Goal: Obtain resource: Download file/media

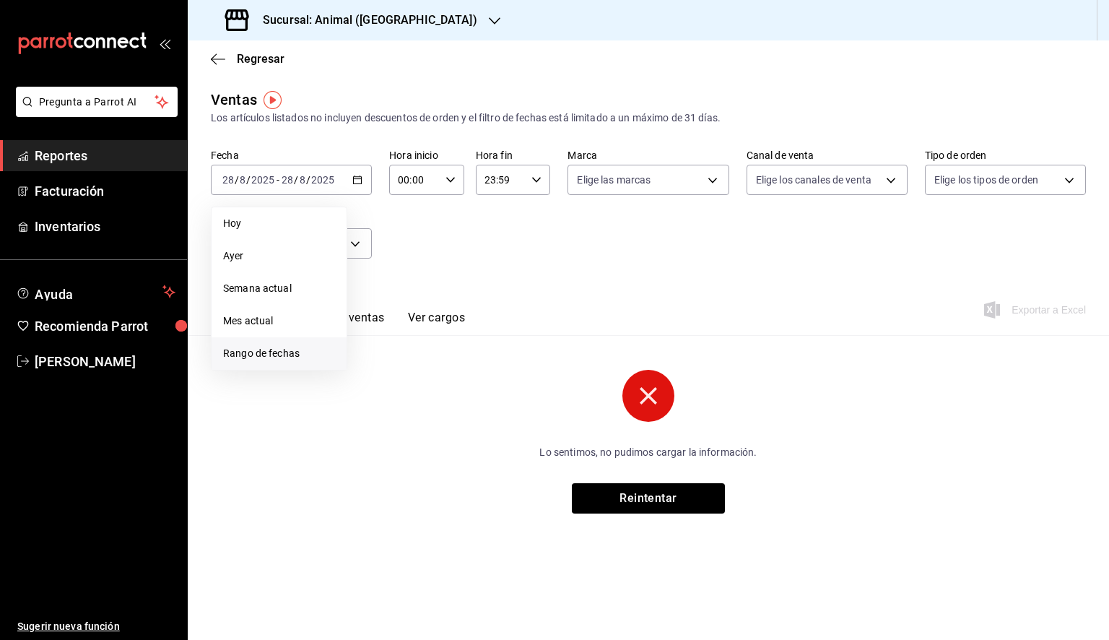
click at [261, 351] on span "Rango de fechas" at bounding box center [279, 353] width 112 height 15
click at [474, 266] on button "1" at bounding box center [479, 276] width 25 height 26
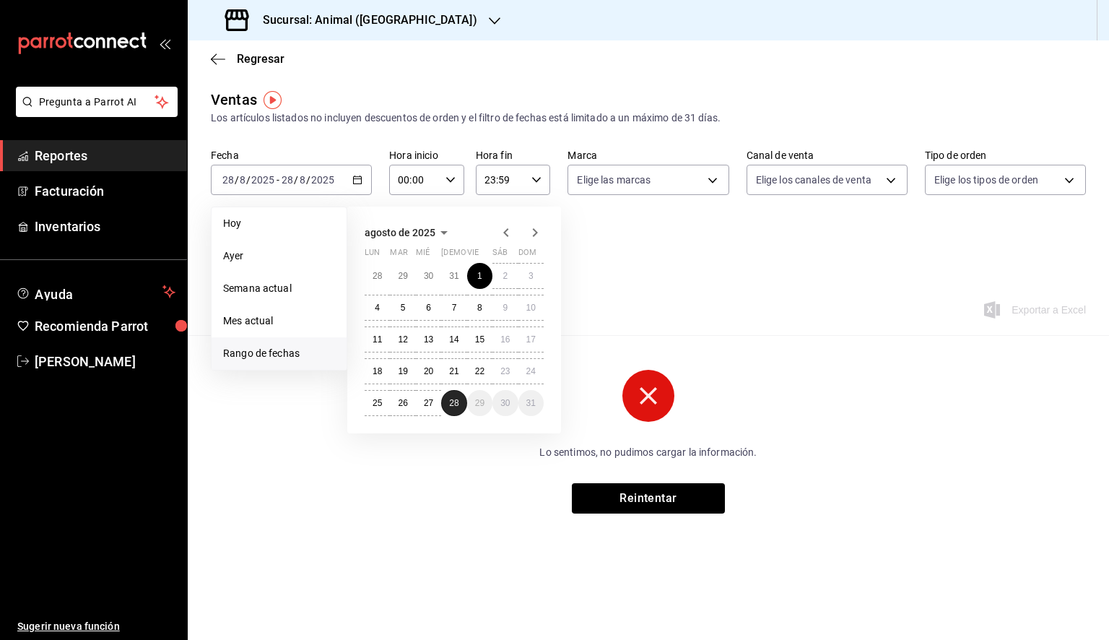
click at [457, 402] on abbr "28" at bounding box center [453, 403] width 9 height 10
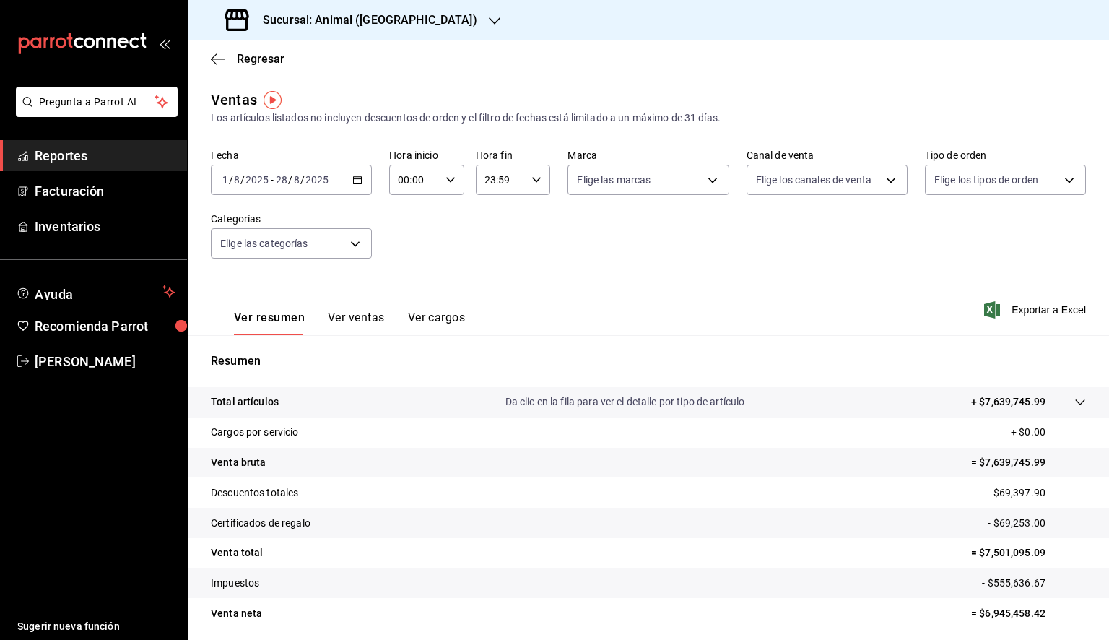
click at [447, 178] on icon "button" at bounding box center [450, 180] width 10 height 10
click at [409, 243] on span "05" at bounding box center [405, 246] width 14 height 12
type input "05:00"
click at [510, 178] on div at bounding box center [554, 320] width 1109 height 640
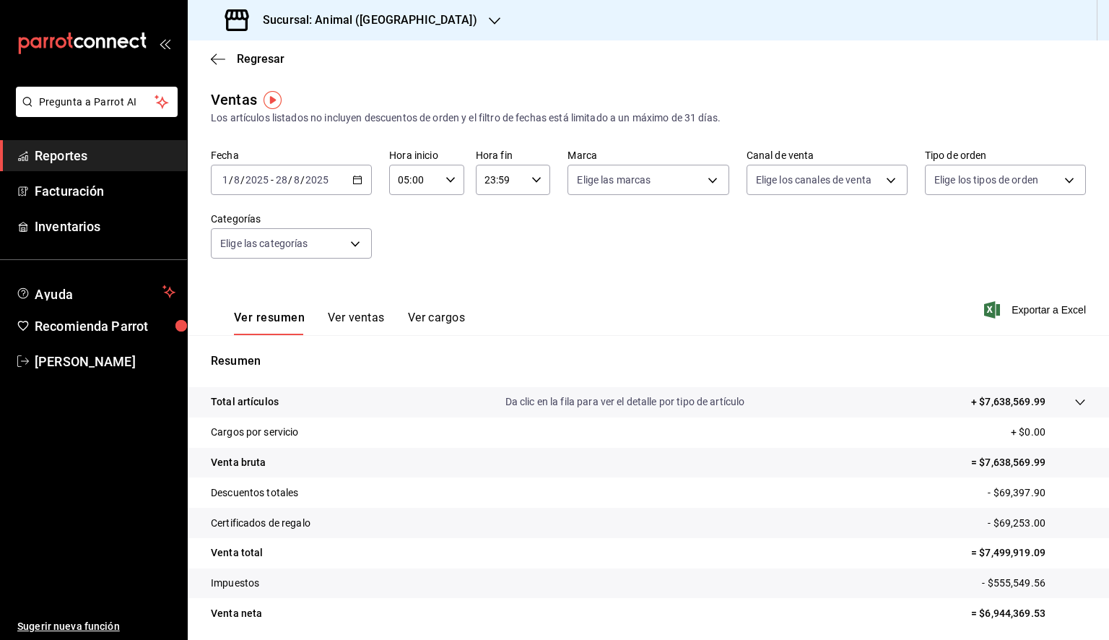
click at [508, 184] on input "23:59" at bounding box center [501, 179] width 51 height 29
click at [491, 243] on span "05" at bounding box center [491, 238] width 14 height 12
click at [520, 201] on div "00" at bounding box center [527, 216] width 37 height 35
click at [528, 219] on span "00" at bounding box center [527, 217] width 14 height 12
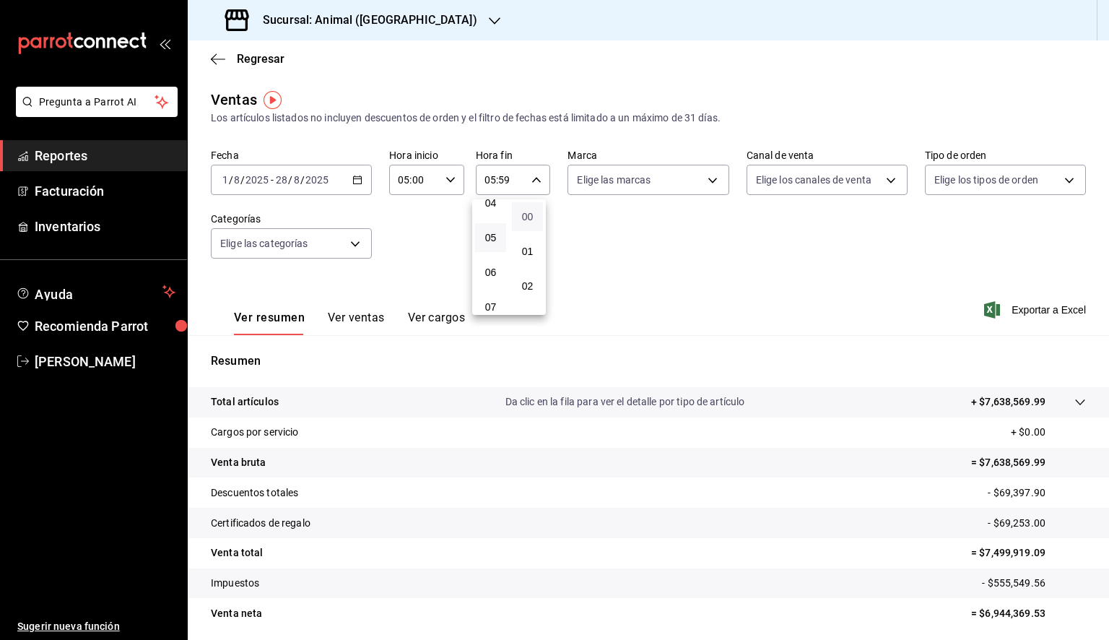
type input "05:00"
click at [661, 189] on div at bounding box center [554, 320] width 1109 height 640
click at [659, 183] on body "Pregunta a Parrot AI Reportes Facturación Inventarios Ayuda Recomienda Parrot […" at bounding box center [554, 320] width 1109 height 640
click at [635, 228] on span "Ver todas" at bounding box center [625, 235] width 44 height 15
type input "98bba0fd-3ba1-42e0-bfa8-4188b5c89202"
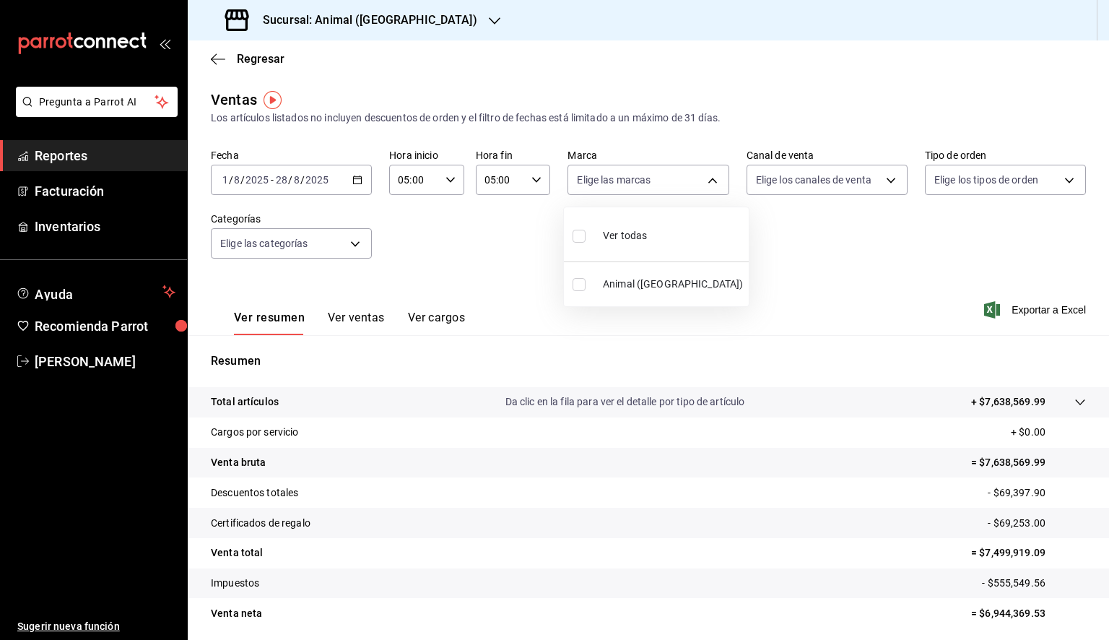
checkbox input "true"
click at [866, 278] on div at bounding box center [554, 320] width 1109 height 640
click at [1052, 307] on span "Exportar a Excel" at bounding box center [1036, 309] width 99 height 17
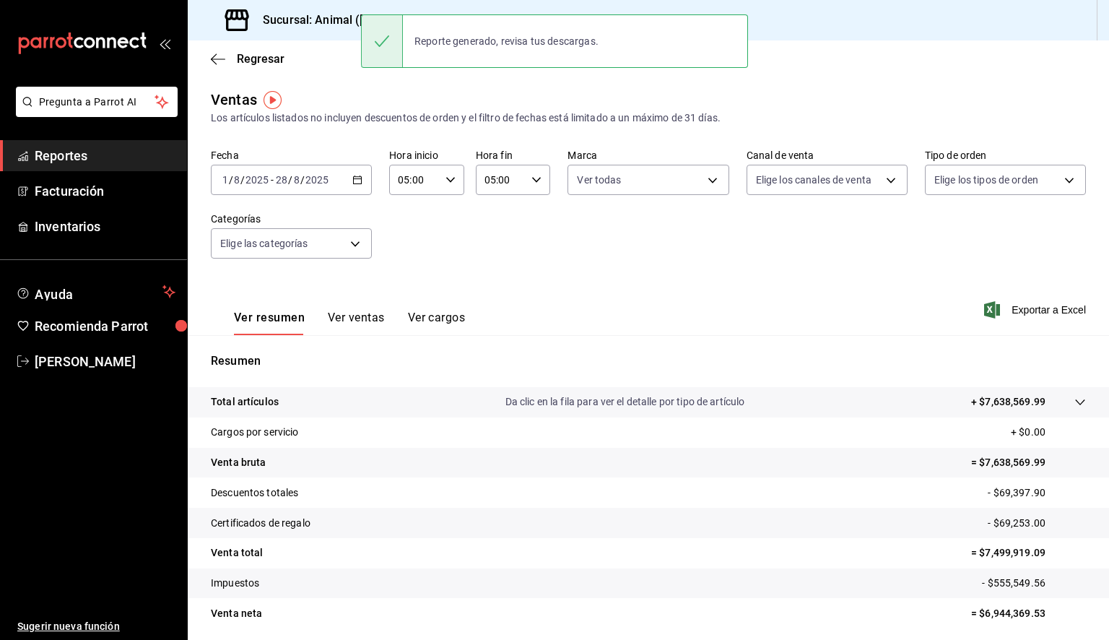
click at [214, 66] on div "Regresar" at bounding box center [648, 58] width 921 height 37
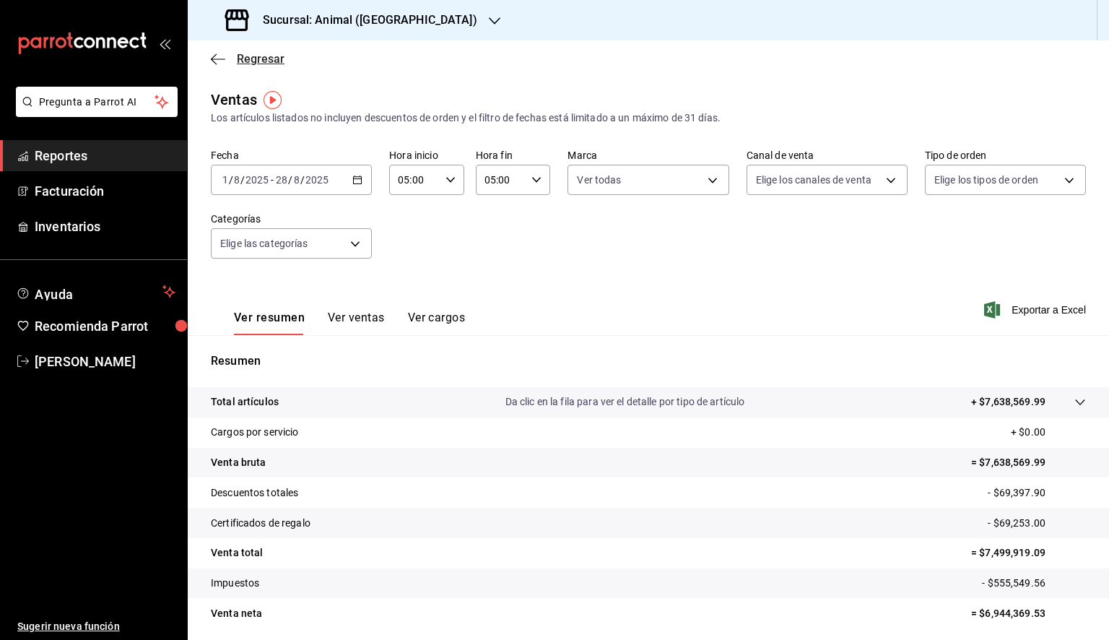
click at [216, 58] on icon "button" at bounding box center [218, 59] width 14 height 13
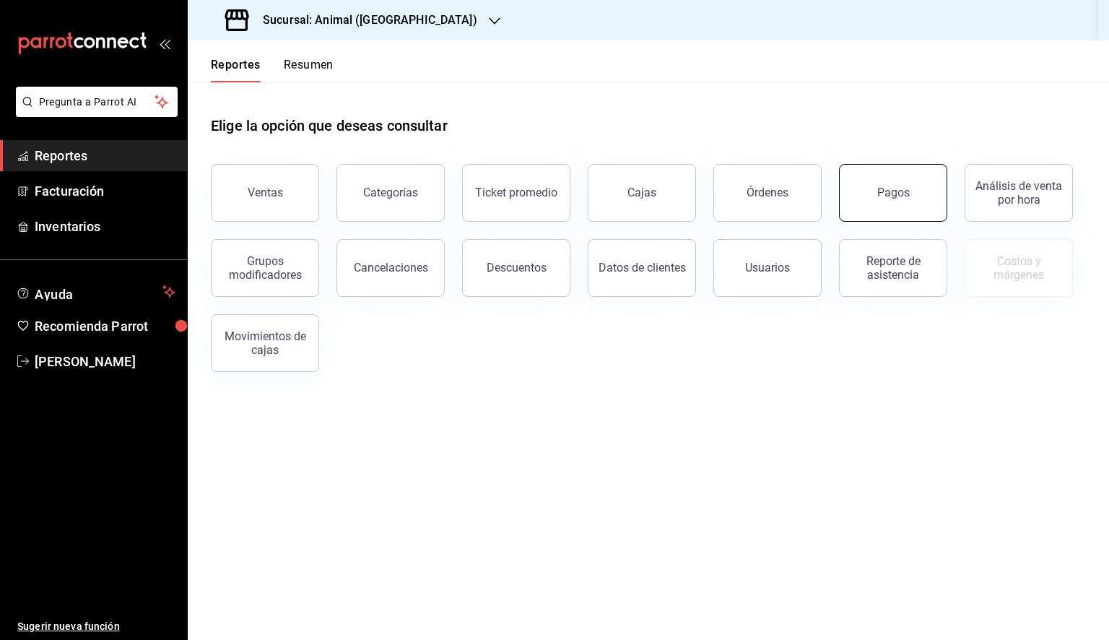
click at [915, 192] on button "Pagos" at bounding box center [893, 193] width 108 height 58
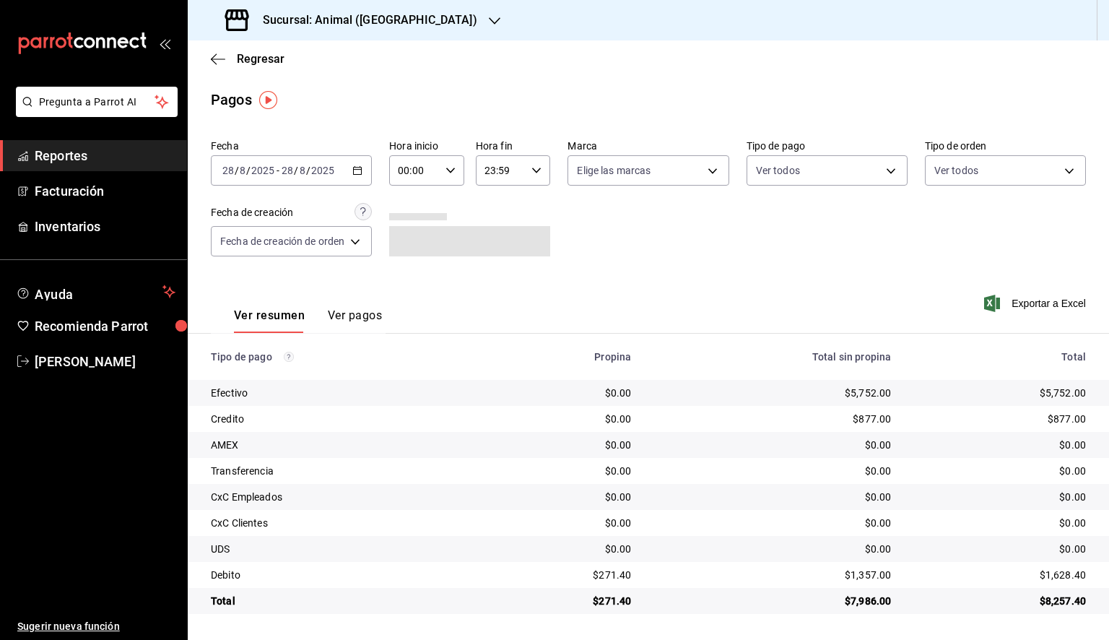
click at [282, 181] on div "[DATE] [DATE] - [DATE] [DATE]" at bounding box center [291, 170] width 161 height 30
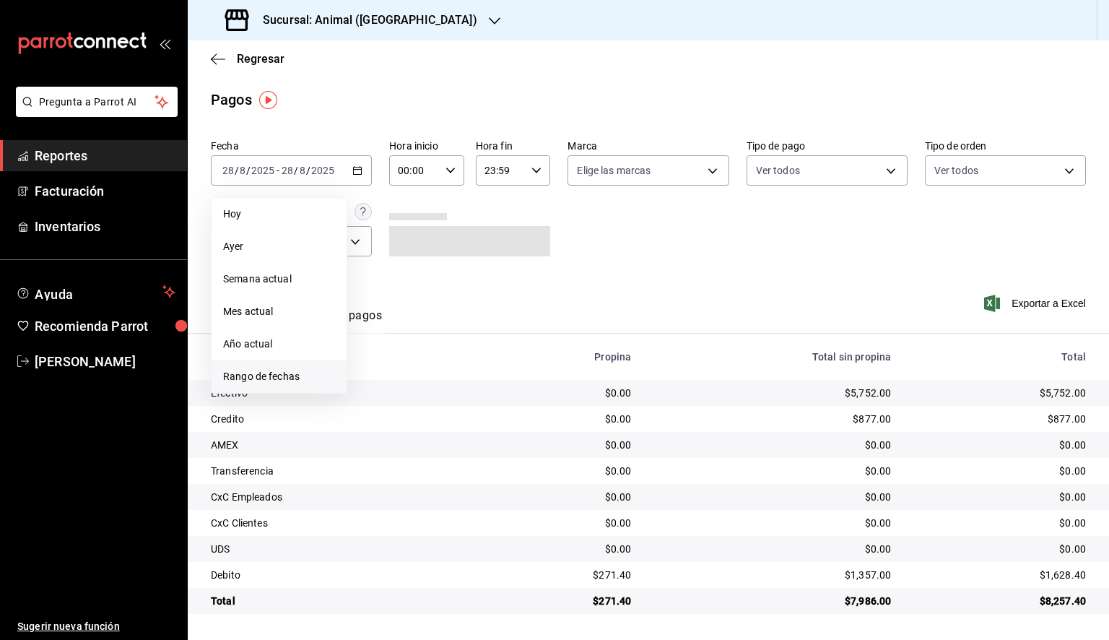
click at [271, 370] on span "Rango de fechas" at bounding box center [279, 376] width 112 height 15
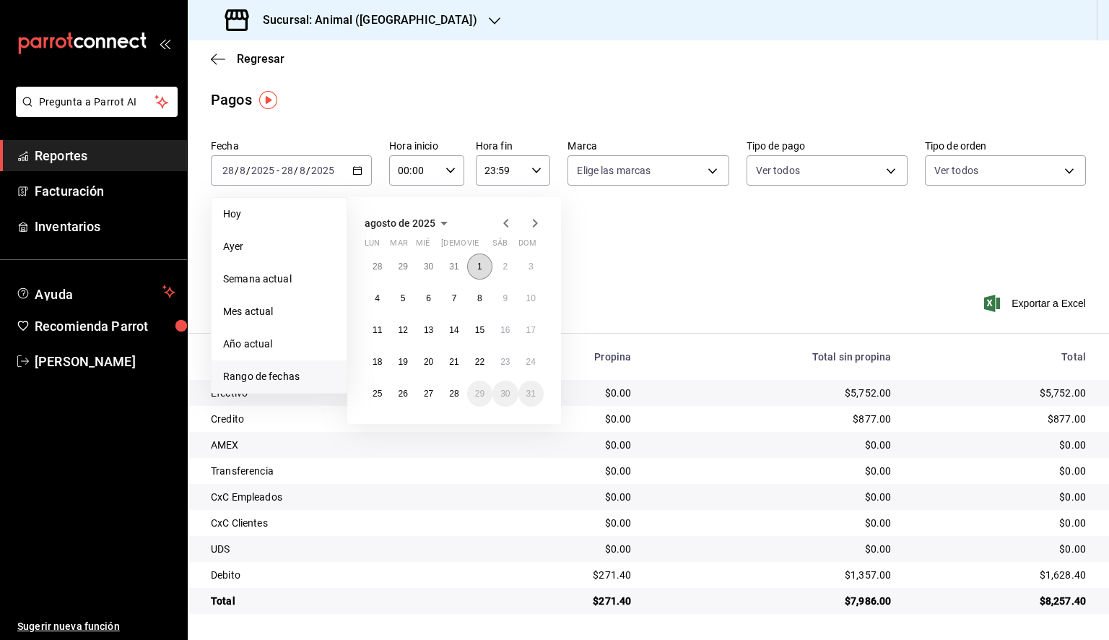
click at [483, 257] on button "1" at bounding box center [479, 266] width 25 height 26
click at [459, 389] on button "28" at bounding box center [453, 393] width 25 height 26
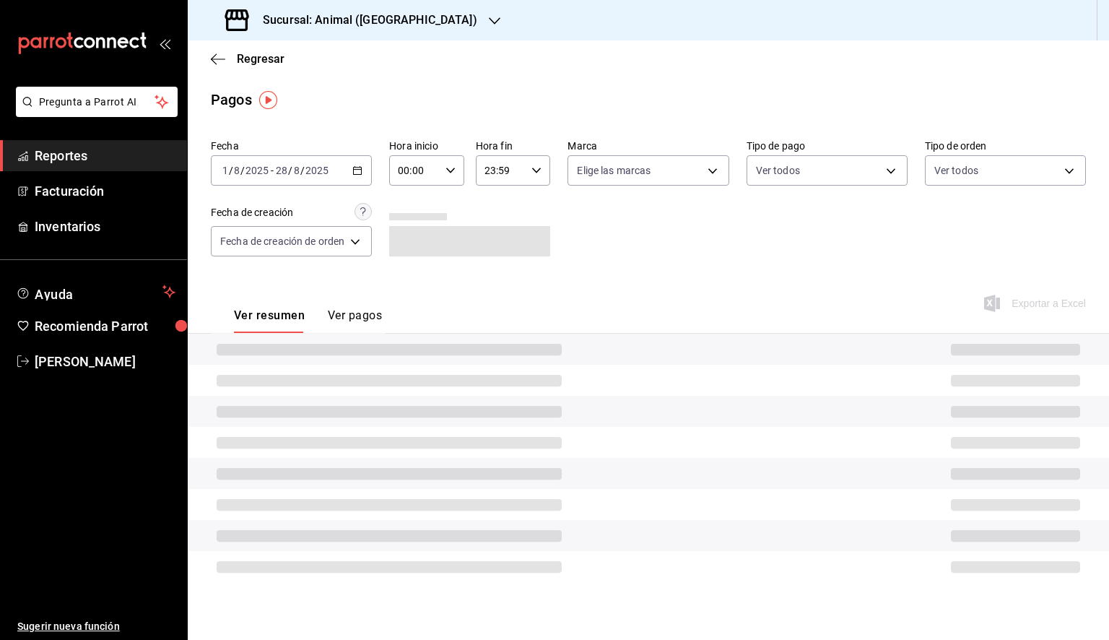
click at [450, 169] on icon "button" at bounding box center [450, 170] width 10 height 10
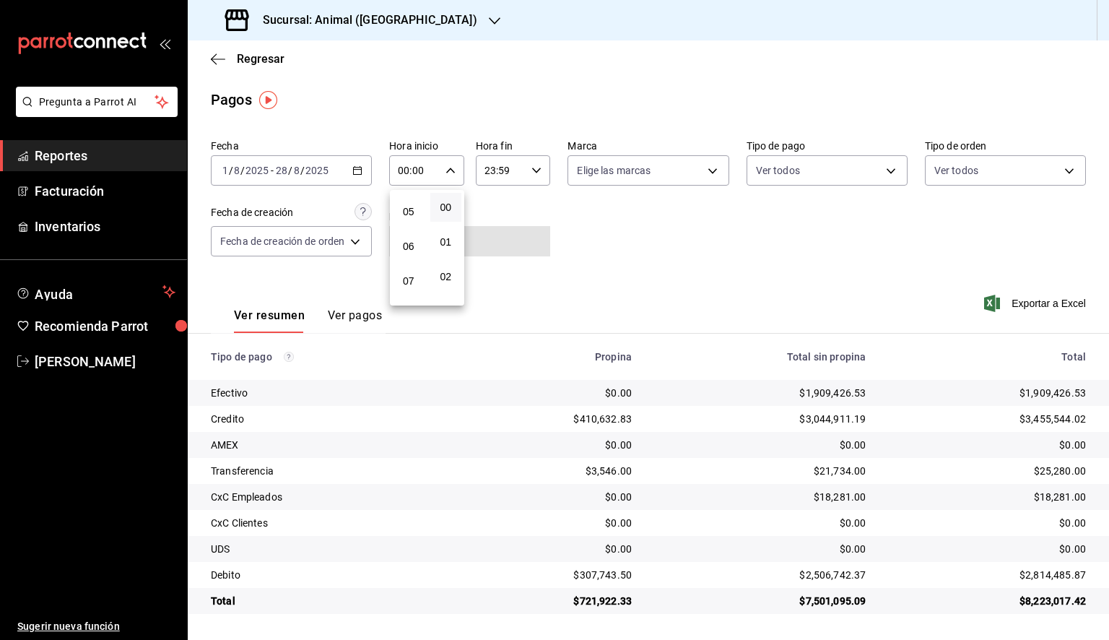
scroll to position [144, 0]
click at [410, 242] on span "05" at bounding box center [408, 236] width 14 height 12
type input "05:00"
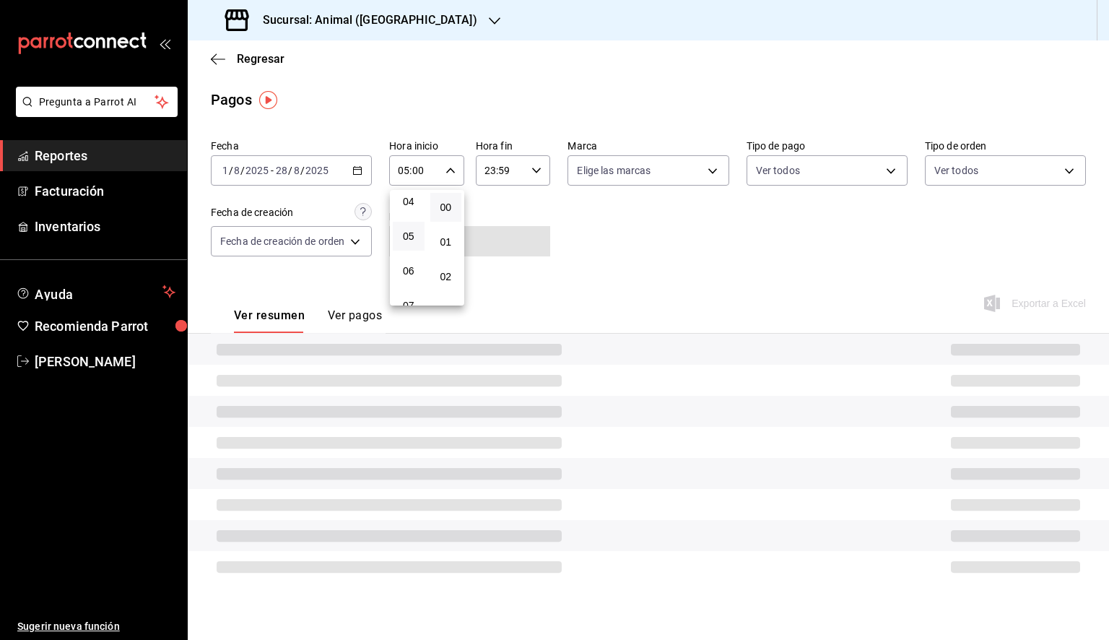
click at [520, 166] on div at bounding box center [554, 320] width 1109 height 640
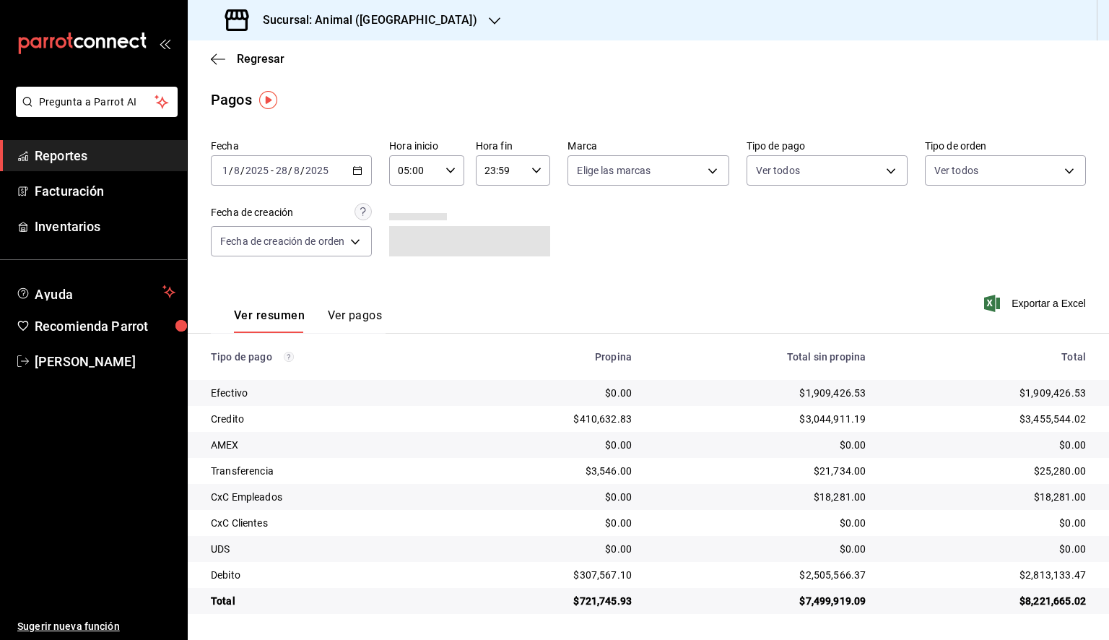
click at [523, 172] on input "23:59" at bounding box center [501, 170] width 51 height 29
click at [496, 247] on button "05" at bounding box center [495, 236] width 32 height 29
click at [532, 199] on button "00" at bounding box center [533, 207] width 32 height 29
type input "05:00"
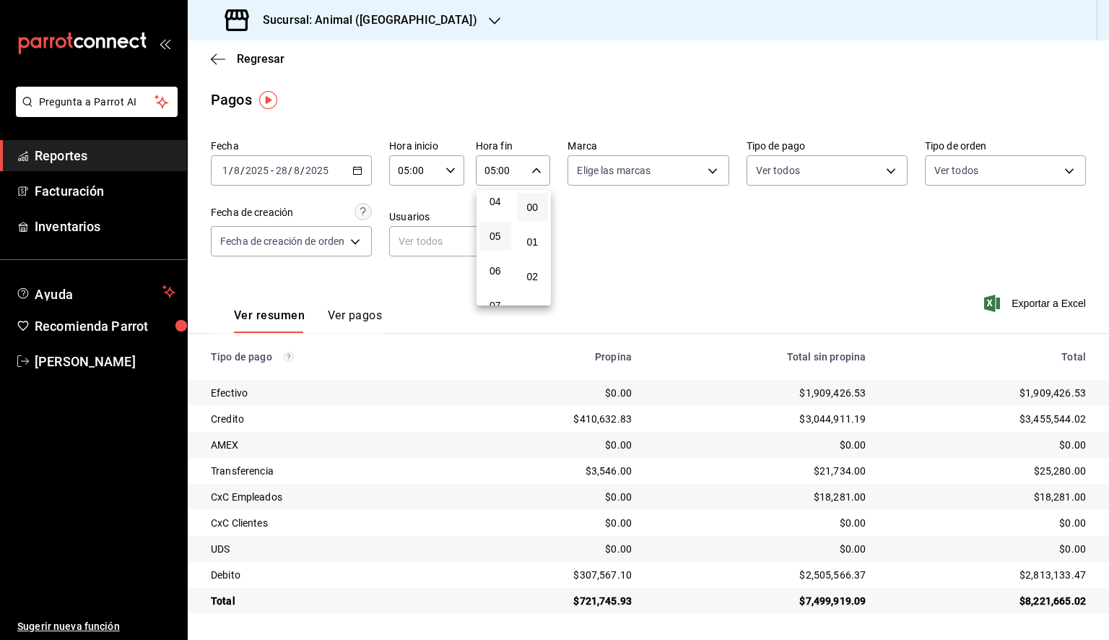
click at [674, 173] on div at bounding box center [554, 320] width 1109 height 640
click at [674, 173] on body "Pregunta a Parrot AI Reportes Facturación Inventarios Ayuda Recomienda Parrot […" at bounding box center [554, 320] width 1109 height 640
click at [645, 224] on span "Ver todas" at bounding box center [630, 226] width 44 height 15
type input "98bba0fd-3ba1-42e0-bfa8-4188b5c89202"
checkbox input "true"
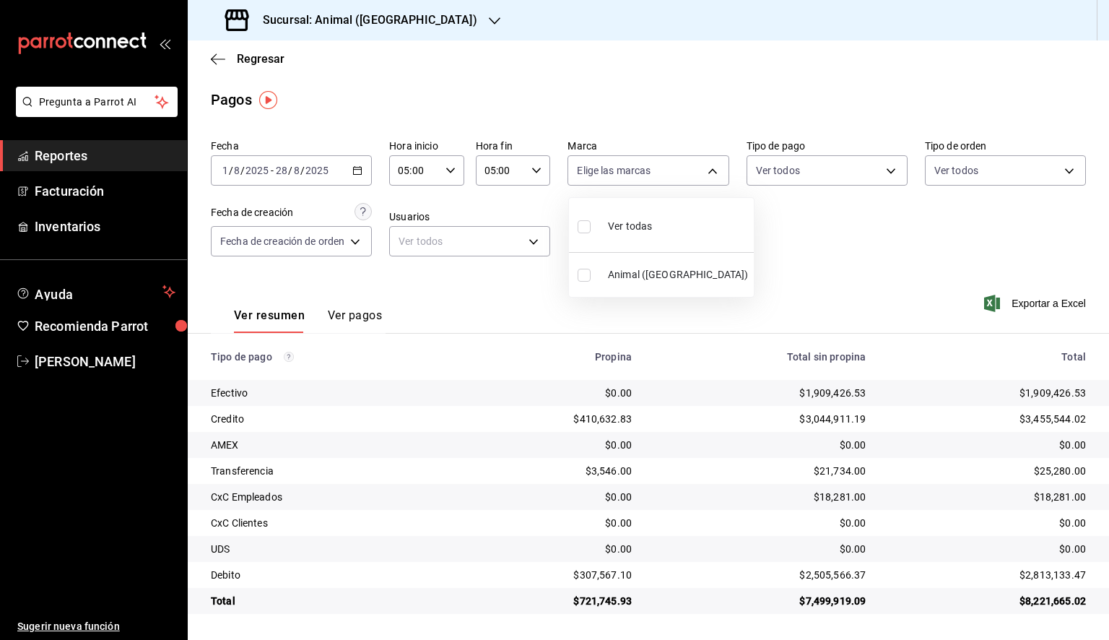
checkbox input "true"
click at [834, 235] on div at bounding box center [554, 320] width 1109 height 640
click at [1030, 301] on span "Exportar a Excel" at bounding box center [1036, 303] width 99 height 17
click at [225, 55] on span "Regresar" at bounding box center [248, 59] width 74 height 14
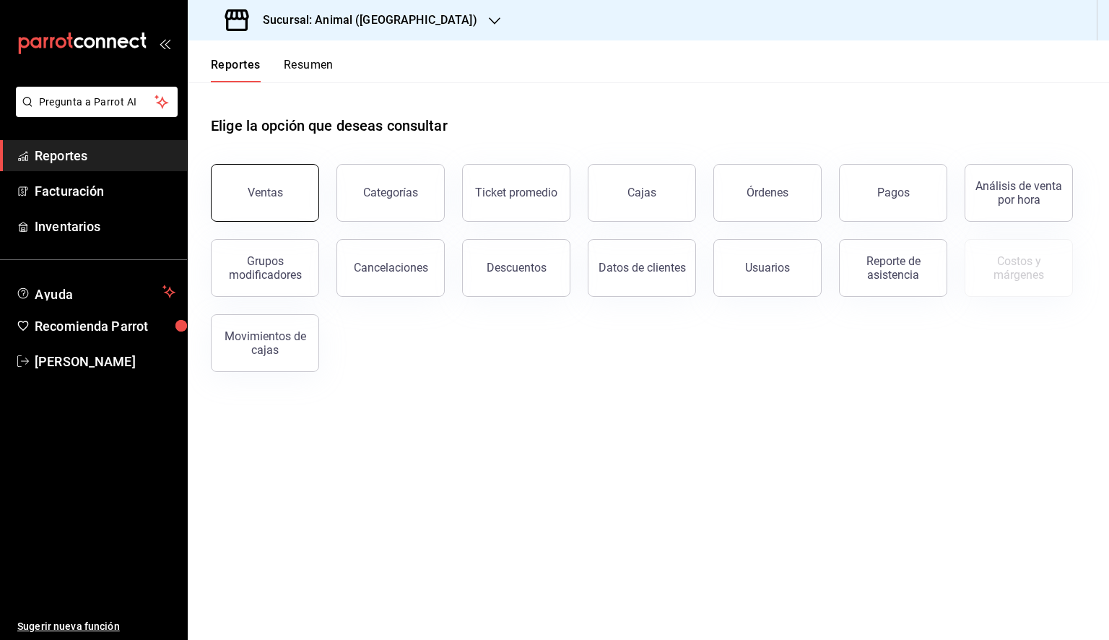
click at [237, 176] on button "Ventas" at bounding box center [265, 193] width 108 height 58
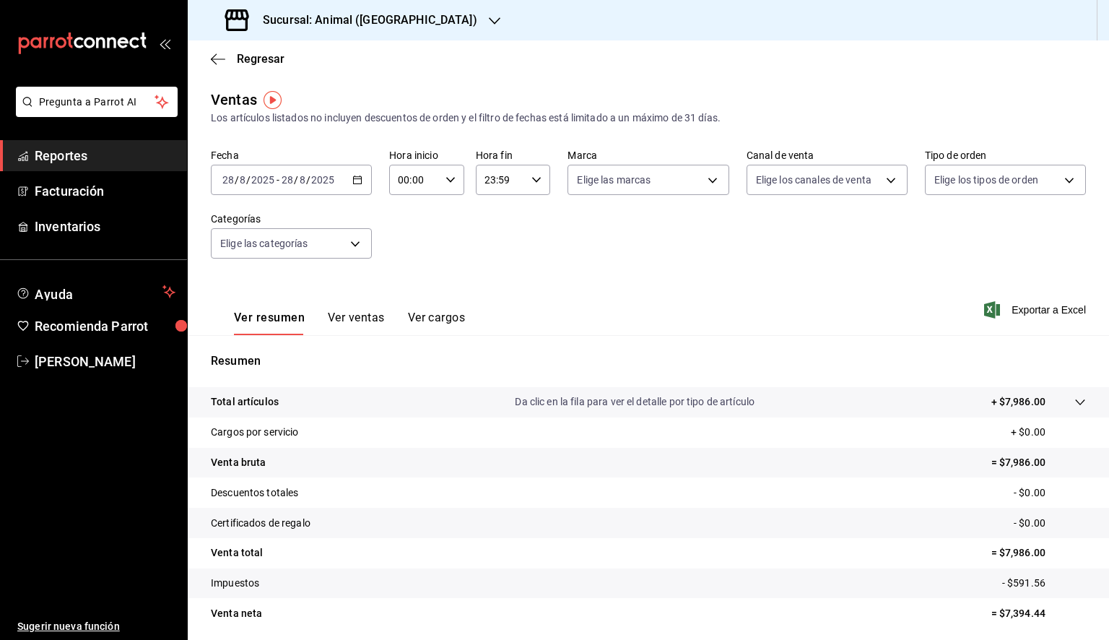
click at [354, 180] on icon "button" at bounding box center [357, 180] width 10 height 10
click at [274, 227] on span "Hoy" at bounding box center [279, 223] width 112 height 15
click at [354, 178] on \(Stroke\) "button" at bounding box center [358, 178] width 8 height 1
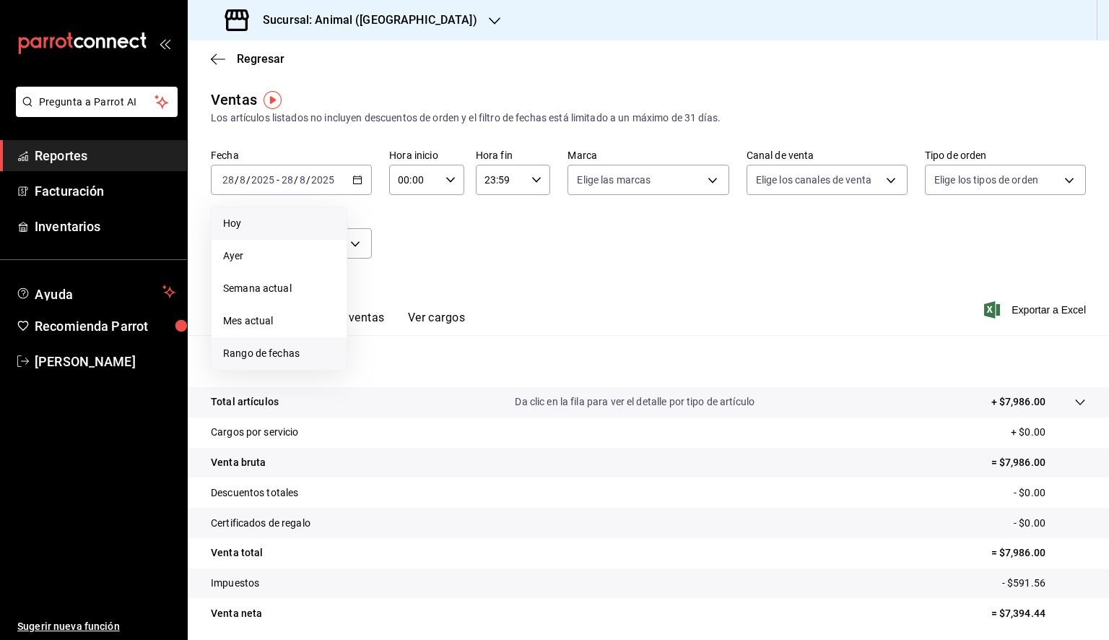
click at [274, 351] on span "Rango de fechas" at bounding box center [279, 353] width 112 height 15
click at [477, 276] on abbr "1" at bounding box center [479, 276] width 5 height 10
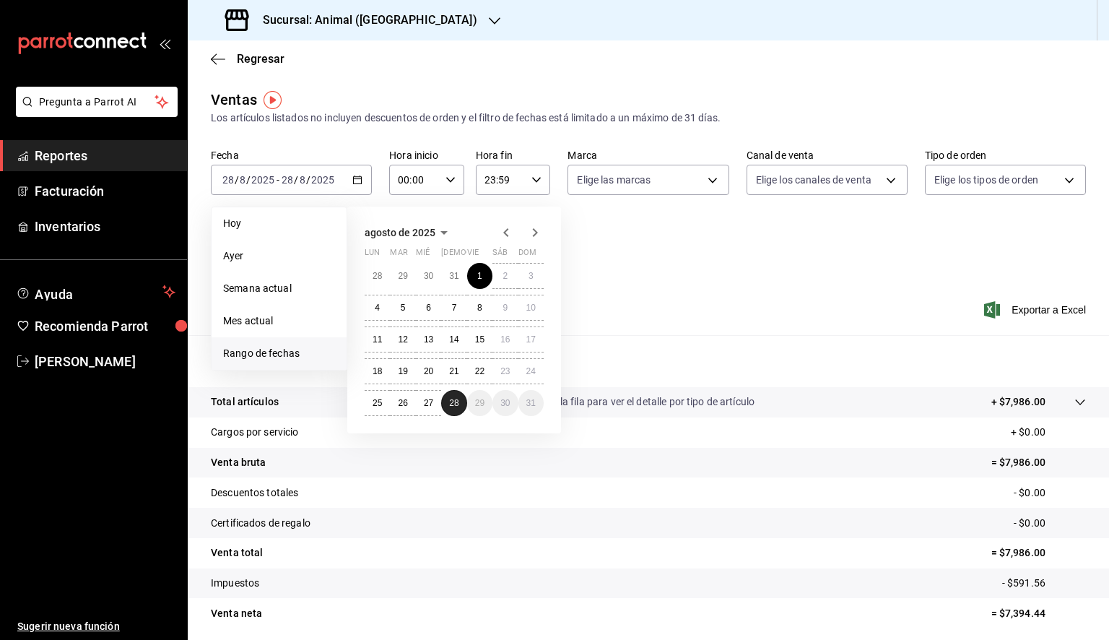
click at [462, 401] on button "28" at bounding box center [453, 403] width 25 height 26
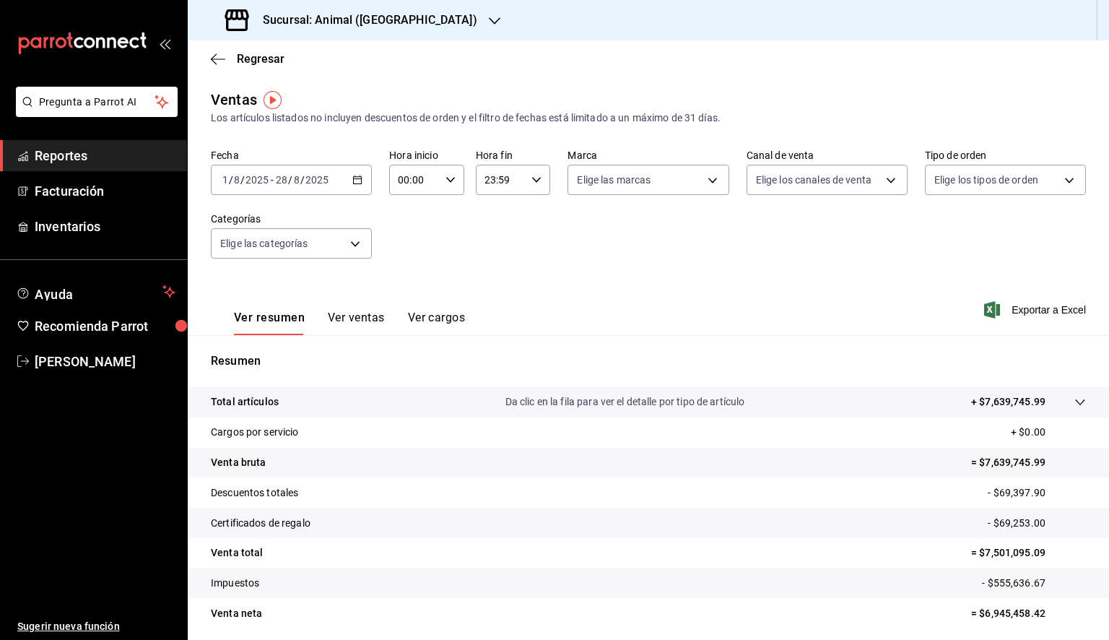
click at [430, 182] on input "00:00" at bounding box center [414, 179] width 51 height 29
click at [414, 250] on button "05" at bounding box center [405, 245] width 31 height 29
type input "05:00"
click at [526, 183] on div at bounding box center [554, 320] width 1109 height 640
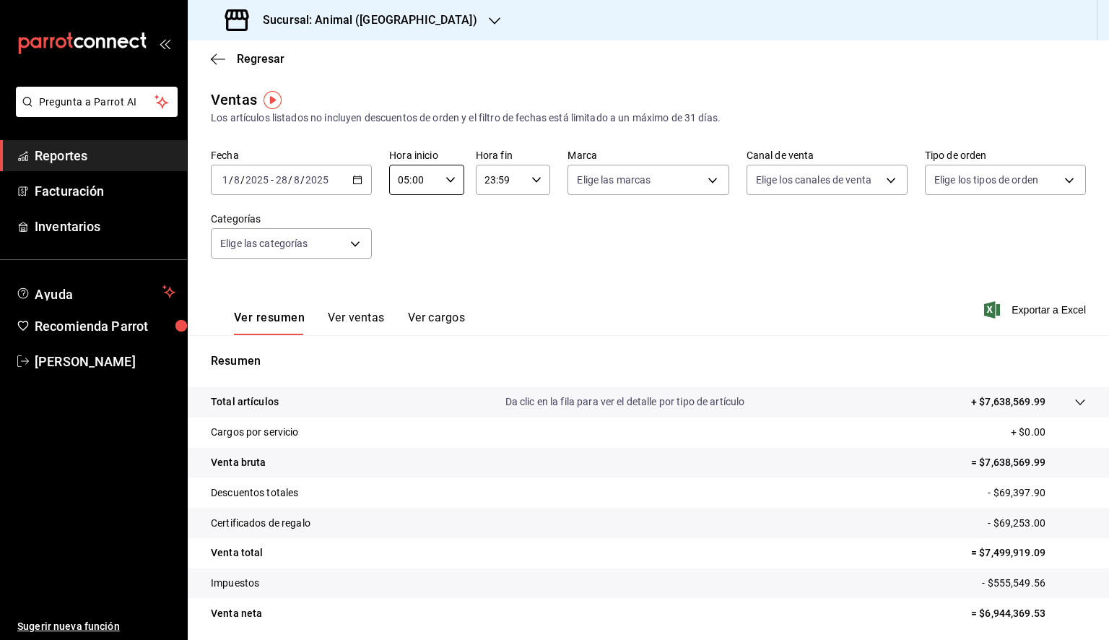
click at [525, 183] on div "23:59 Hora fin" at bounding box center [513, 180] width 75 height 30
click at [488, 251] on span "05" at bounding box center [491, 246] width 14 height 12
click at [528, 215] on span "00" at bounding box center [527, 217] width 14 height 12
type input "05:00"
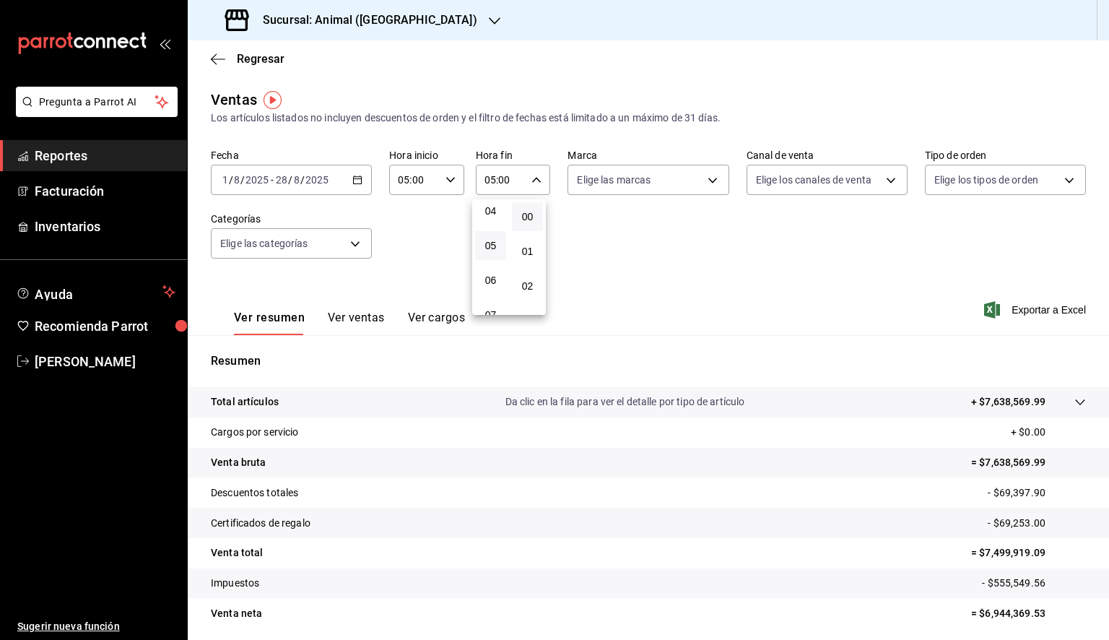
click at [618, 179] on div at bounding box center [554, 320] width 1109 height 640
click at [618, 184] on body "Pregunta a Parrot AI Reportes Facturación Inventarios Ayuda Recomienda Parrot […" at bounding box center [554, 320] width 1109 height 640
click at [623, 241] on span "Ver todas" at bounding box center [625, 235] width 44 height 15
type input "98bba0fd-3ba1-42e0-bfa8-4188b5c89202"
checkbox input "true"
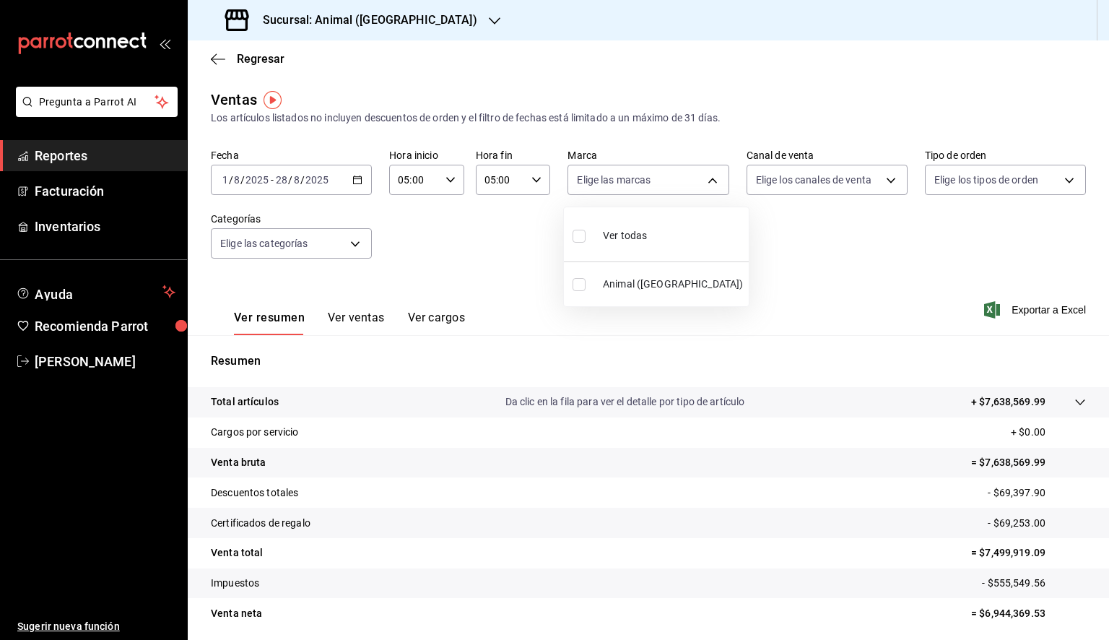
checkbox input "true"
drag, startPoint x: 497, startPoint y: 77, endPoint x: 424, endPoint y: 22, distance: 91.2
click at [497, 72] on div at bounding box center [554, 320] width 1109 height 640
click at [489, 17] on icon "button" at bounding box center [495, 21] width 12 height 12
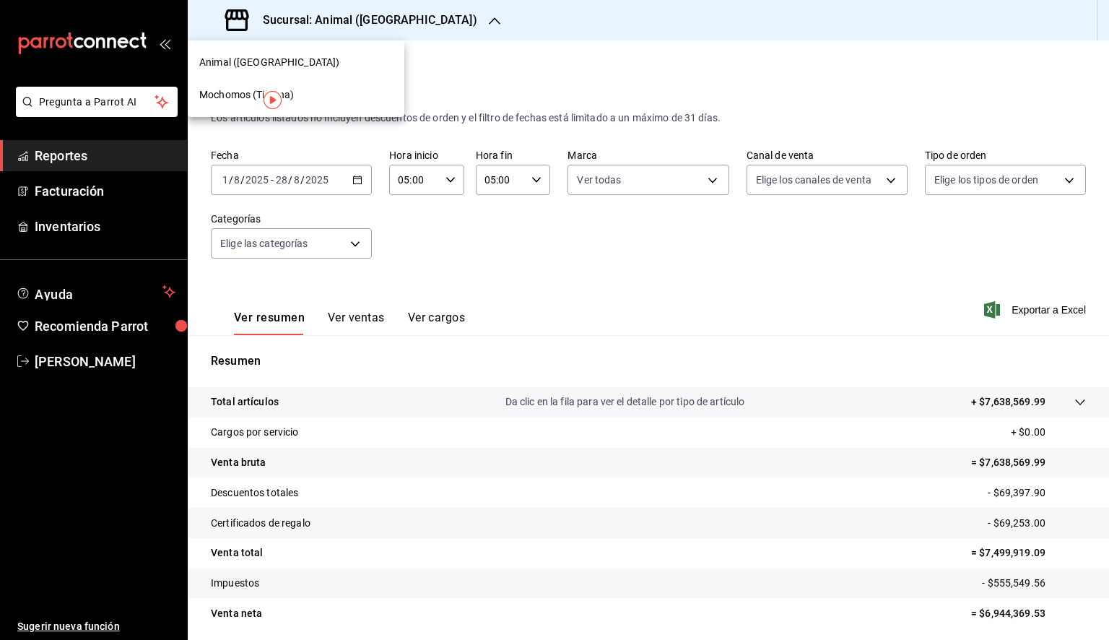
click at [219, 88] on span "Mochomos (Tijuana)" at bounding box center [246, 94] width 95 height 15
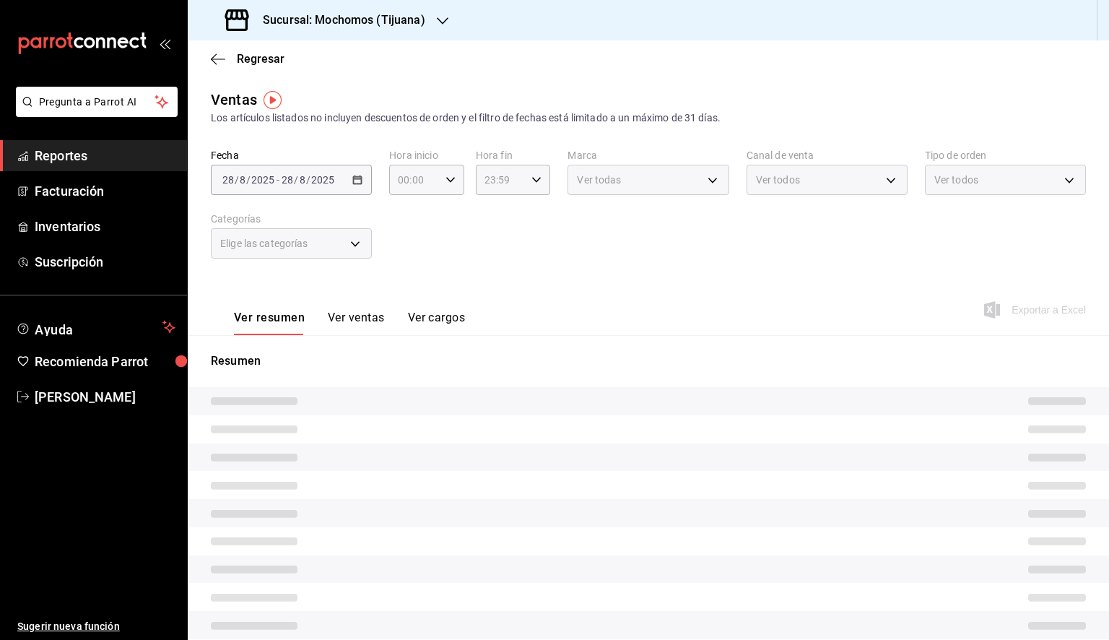
type input "05:00"
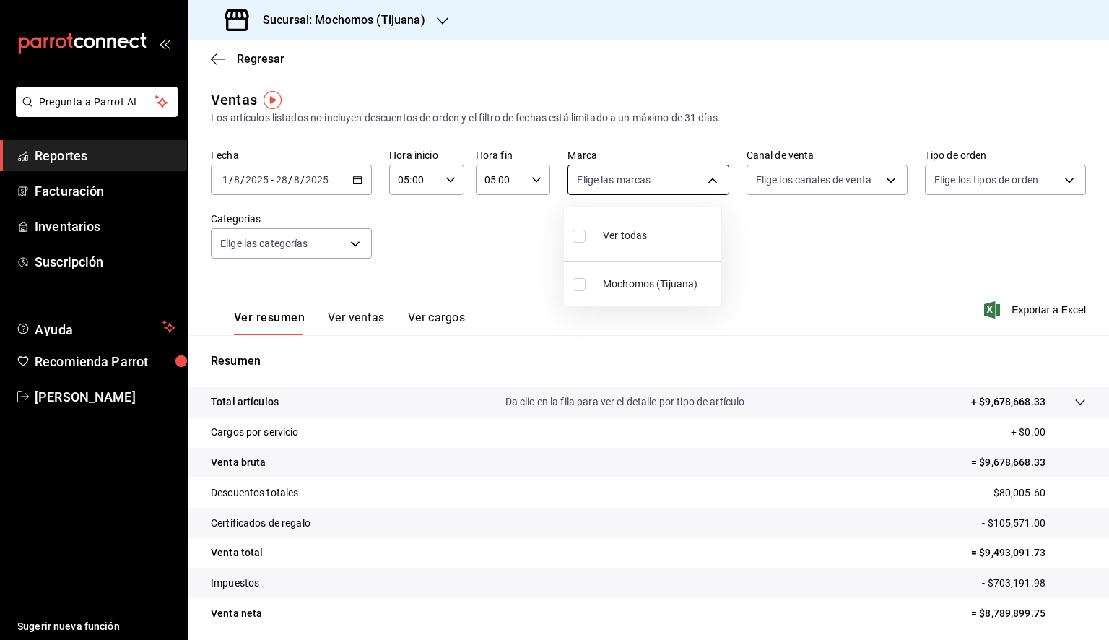
click at [671, 172] on body "Pregunta a Parrot AI Reportes Facturación Inventarios Suscripción Ayuda Recomie…" at bounding box center [554, 320] width 1109 height 640
click at [609, 243] on div "Ver todas" at bounding box center [609, 234] width 74 height 31
type input "c300ab0f-4e96-434a-ab79-9fec8b673c9f"
checkbox input "true"
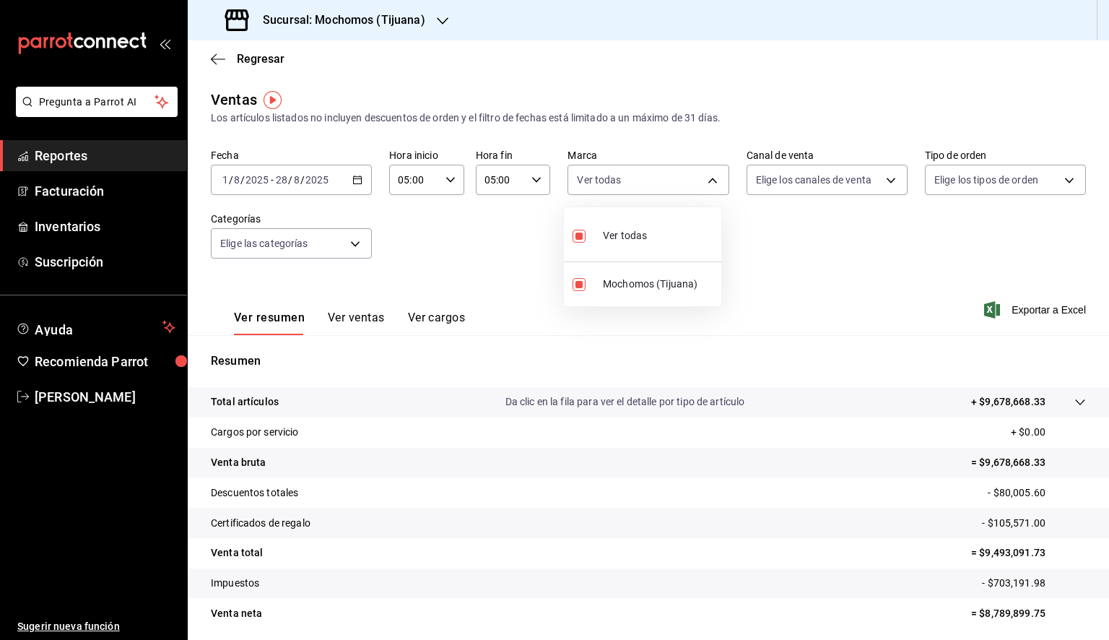
click at [802, 212] on div at bounding box center [554, 320] width 1109 height 640
click at [1024, 307] on span "Exportar a Excel" at bounding box center [1036, 309] width 99 height 17
click at [216, 53] on icon "button" at bounding box center [218, 59] width 14 height 13
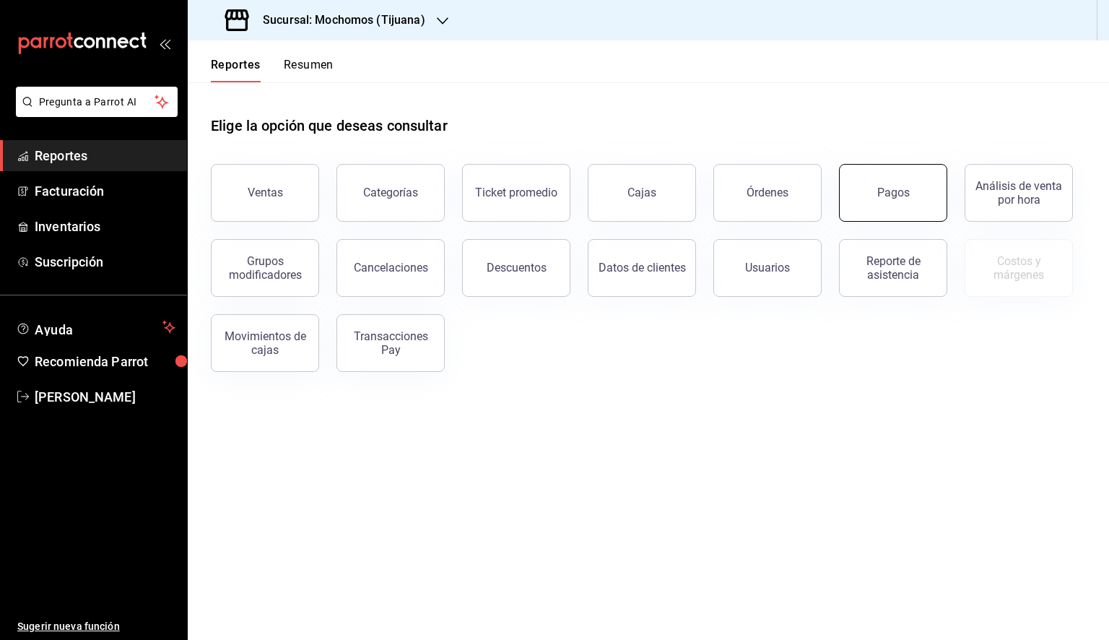
click at [907, 198] on div "Pagos" at bounding box center [893, 193] width 32 height 14
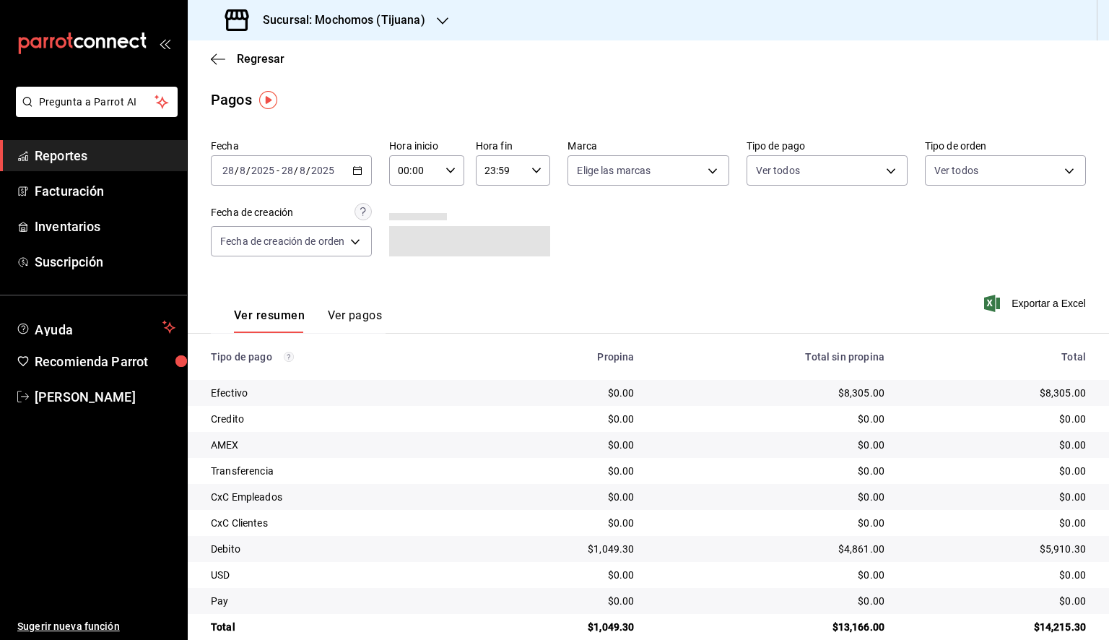
click at [367, 172] on div "[DATE] [DATE] - [DATE] [DATE]" at bounding box center [291, 170] width 161 height 30
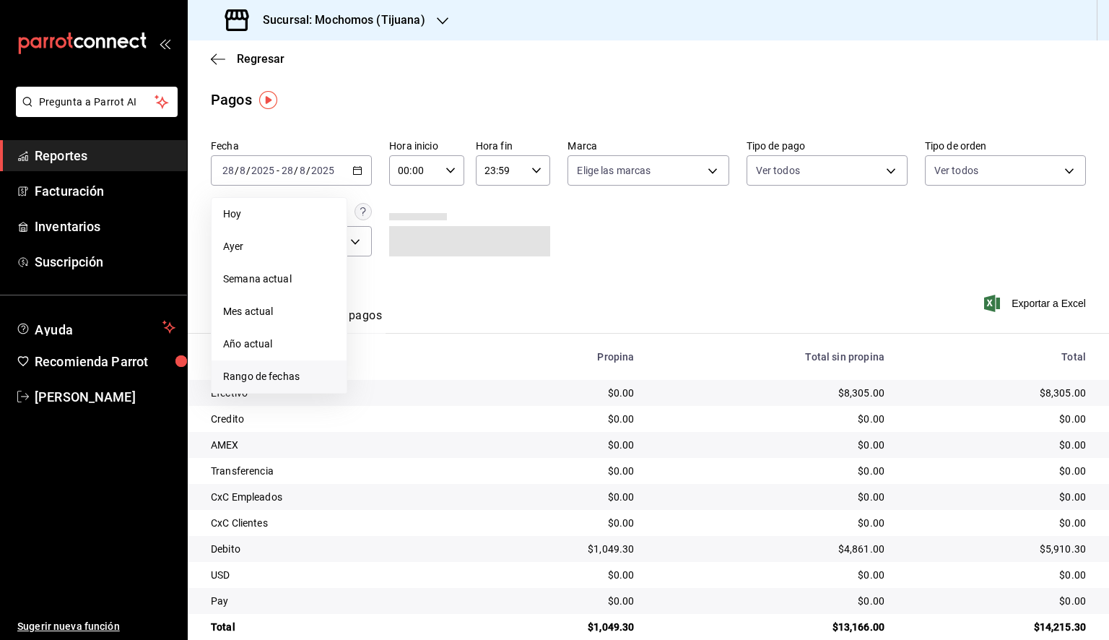
click at [262, 373] on span "Rango de fechas" at bounding box center [279, 376] width 112 height 15
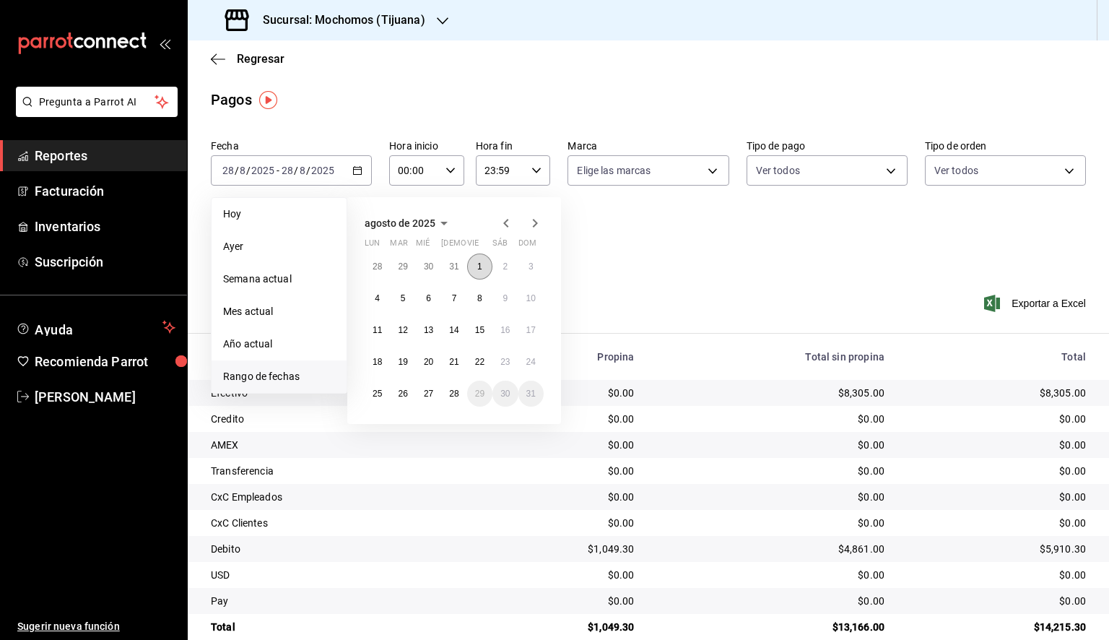
click at [485, 266] on button "1" at bounding box center [479, 266] width 25 height 26
click at [454, 398] on button "28" at bounding box center [453, 393] width 25 height 26
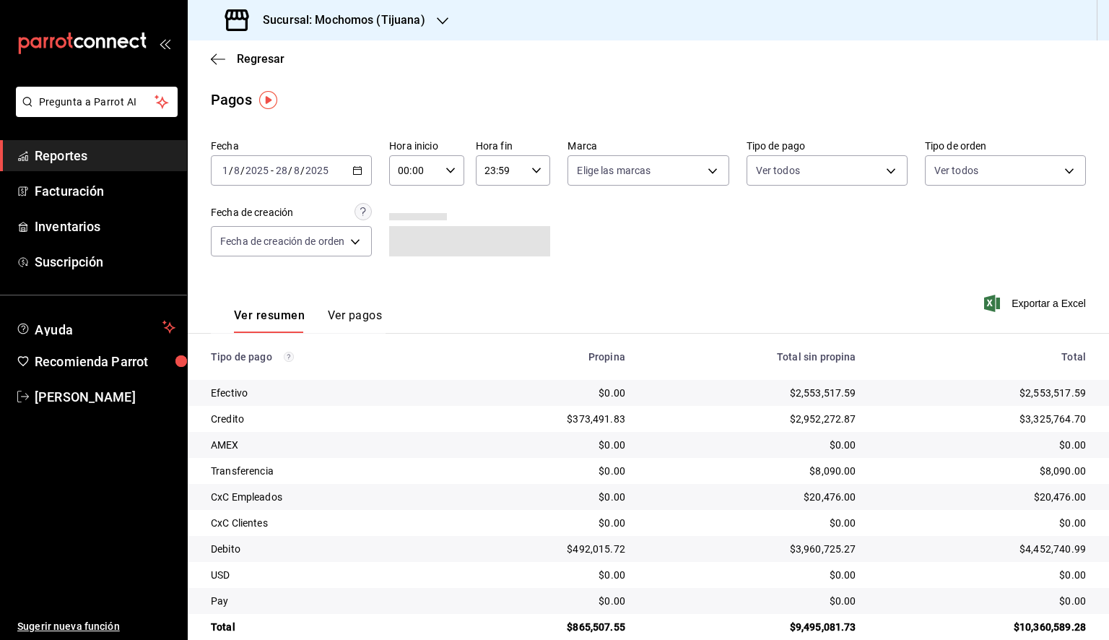
click at [433, 175] on input "00:00" at bounding box center [414, 170] width 51 height 29
click at [416, 238] on button "05" at bounding box center [408, 236] width 31 height 29
type input "05:00"
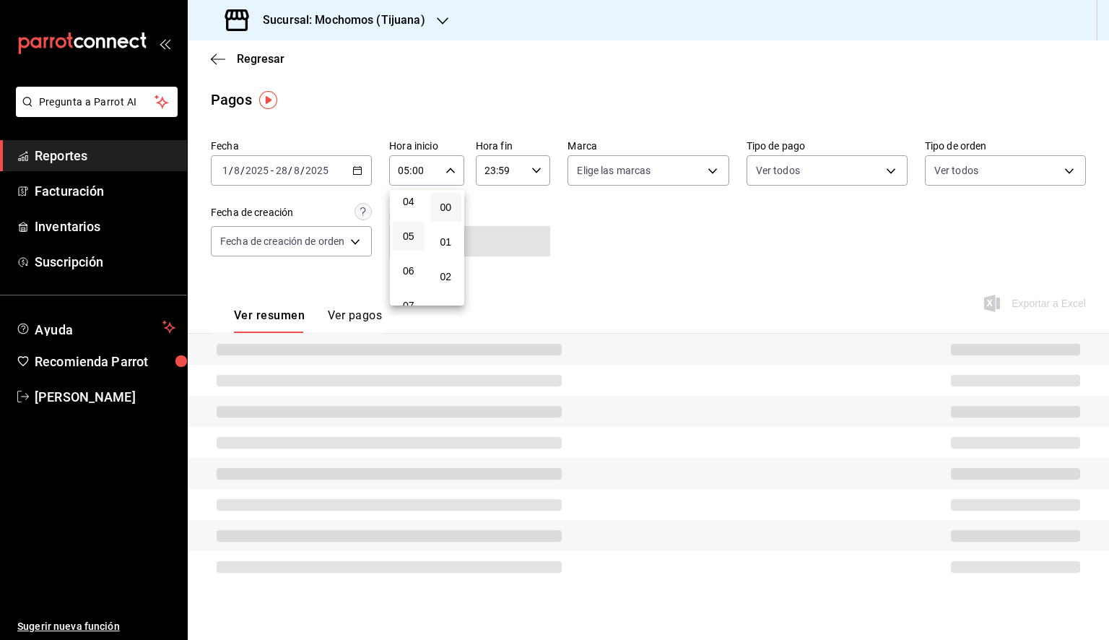
click at [519, 180] on div at bounding box center [554, 320] width 1109 height 640
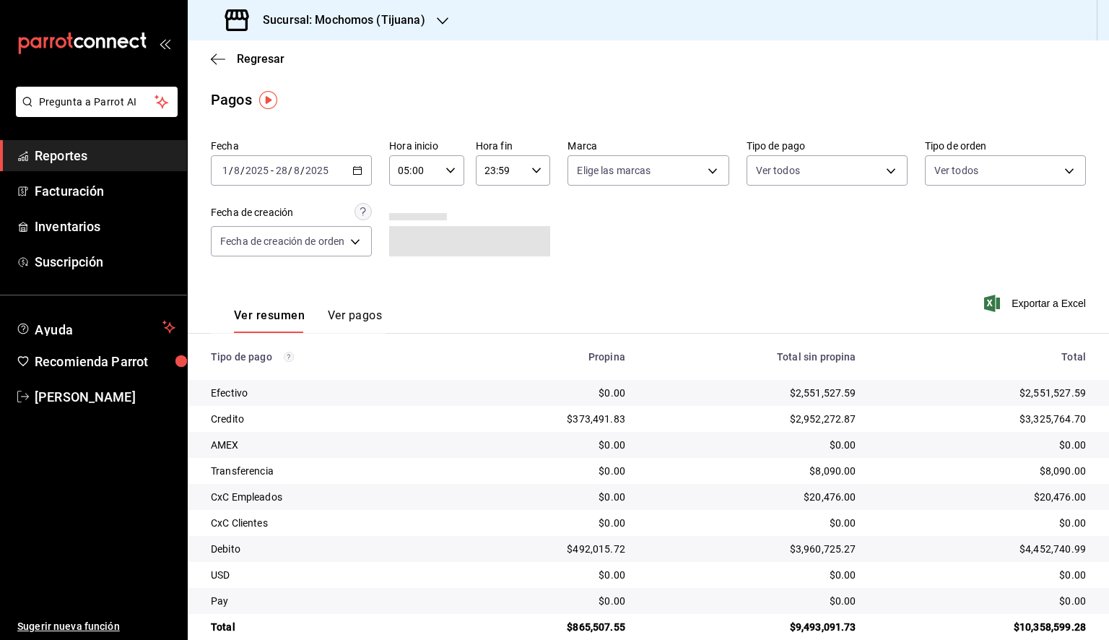
click at [525, 172] on div "23:59 Hora fin" at bounding box center [513, 170] width 75 height 30
click at [499, 237] on span "05" at bounding box center [494, 236] width 14 height 12
click at [542, 207] on button "00" at bounding box center [533, 207] width 32 height 29
type input "05:00"
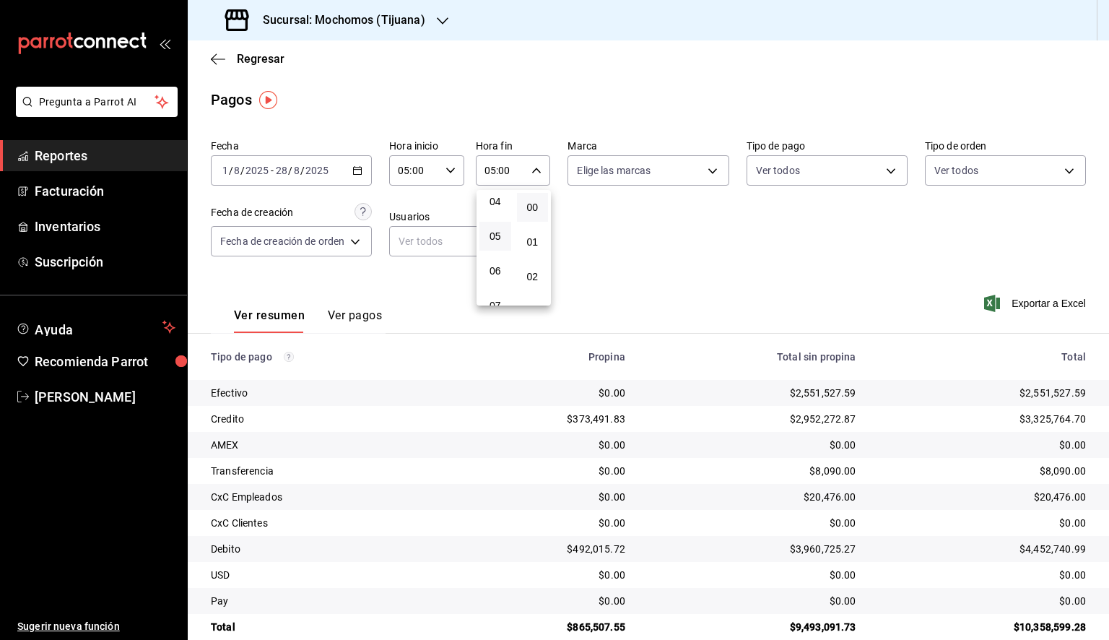
click at [690, 175] on div at bounding box center [554, 320] width 1109 height 640
click at [648, 171] on body "Pregunta a Parrot AI Reportes Facturación Inventarios Suscripción Ayuda Recomie…" at bounding box center [554, 320] width 1109 height 640
click at [627, 222] on span "Ver todas" at bounding box center [627, 226] width 44 height 15
type input "c300ab0f-4e96-434a-ab79-9fec8b673c9f"
checkbox input "true"
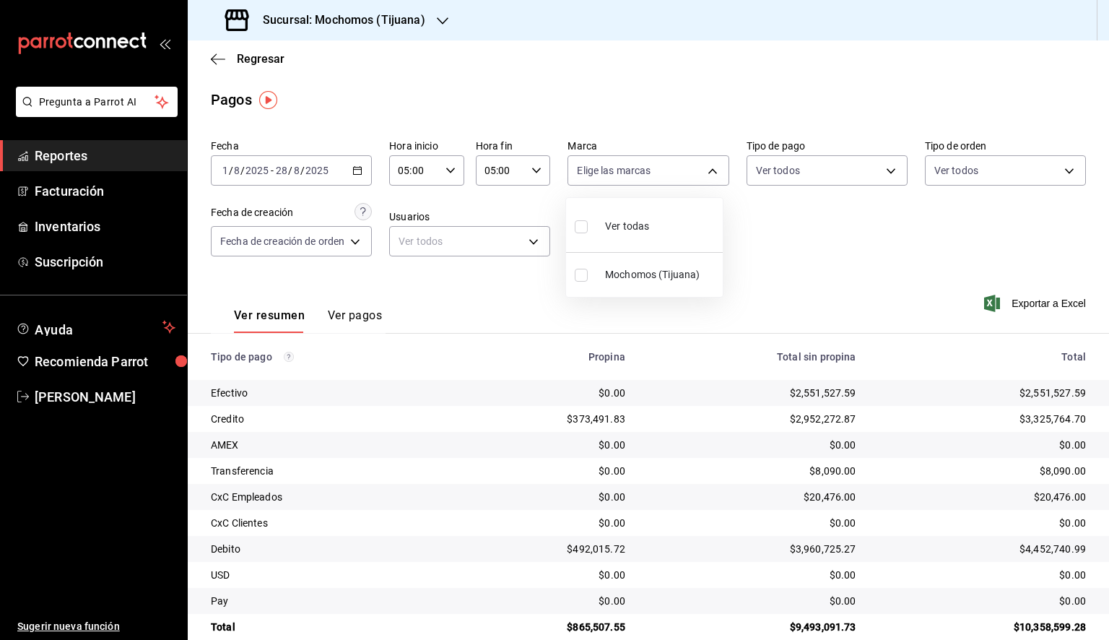
checkbox input "true"
click at [820, 232] on div at bounding box center [554, 320] width 1109 height 640
click at [1011, 303] on span "Exportar a Excel" at bounding box center [1036, 303] width 99 height 17
